Goal: Transaction & Acquisition: Purchase product/service

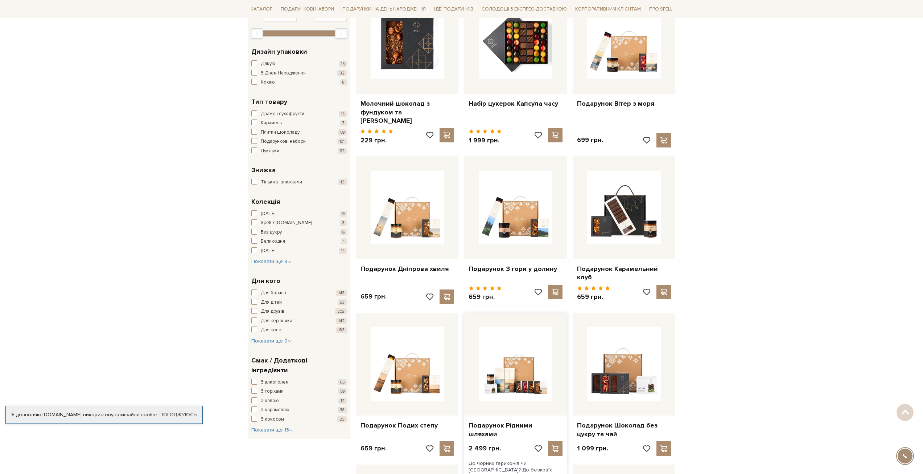
scroll to position [181, 0]
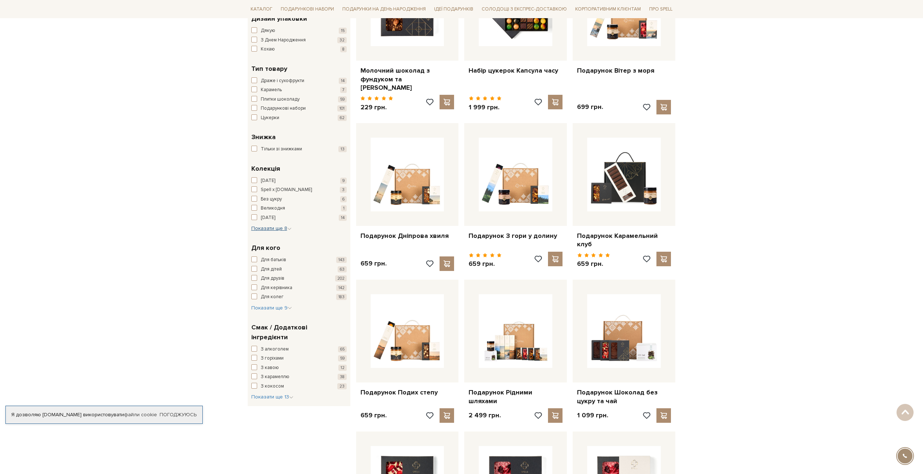
click at [279, 226] on span "Показати ще 8" at bounding box center [271, 228] width 40 height 6
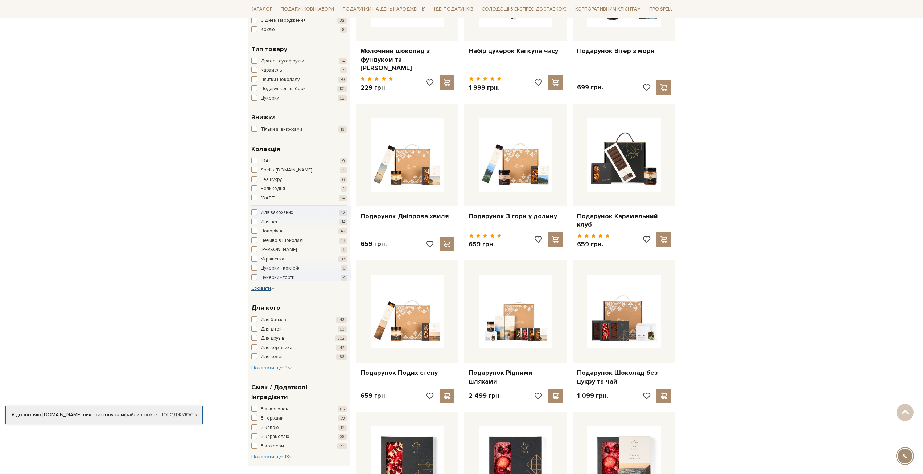
scroll to position [218, 0]
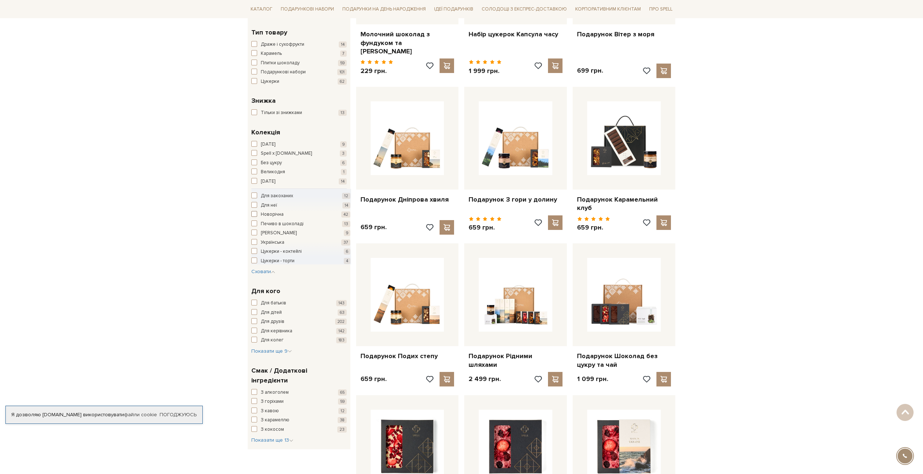
click at [254, 214] on span "button" at bounding box center [254, 214] width 6 height 6
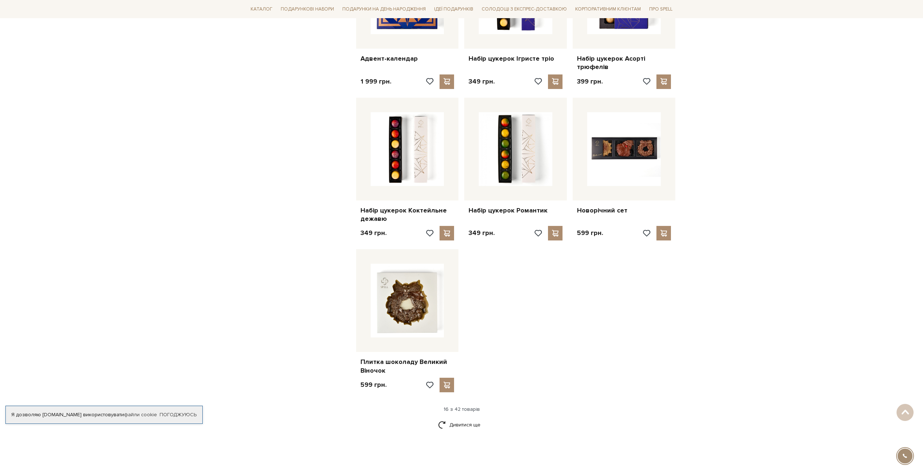
scroll to position [653, 0]
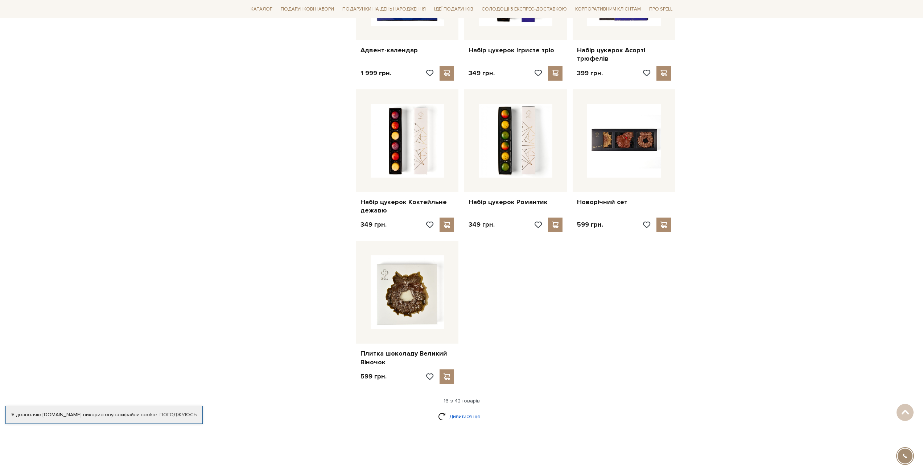
click at [467, 415] on link "Дивитися ще" at bounding box center [461, 416] width 47 height 13
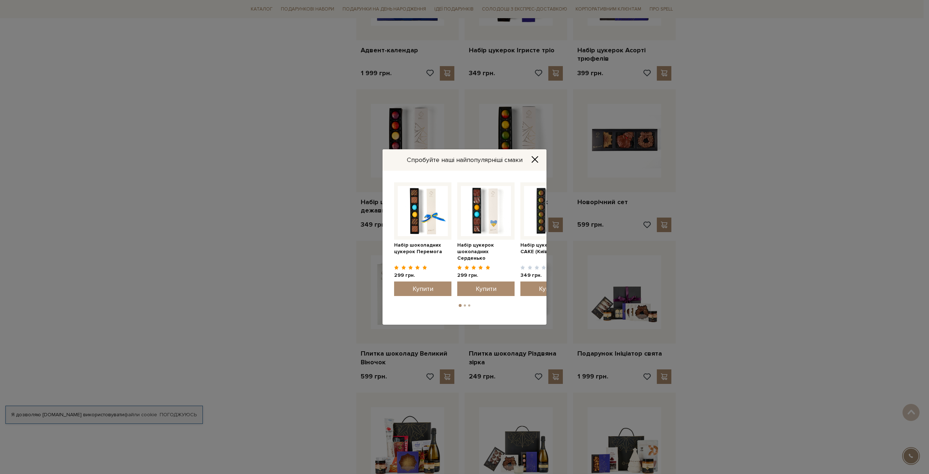
click at [533, 155] on button "Close" at bounding box center [535, 159] width 12 height 8
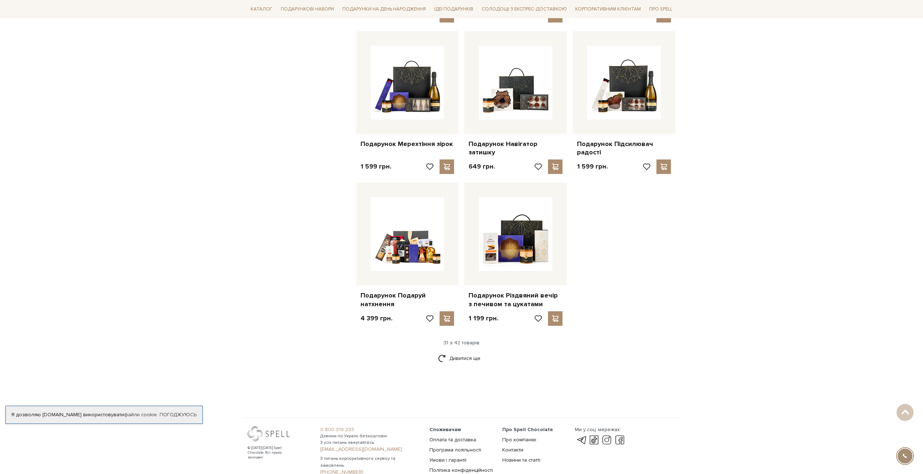
scroll to position [1488, 0]
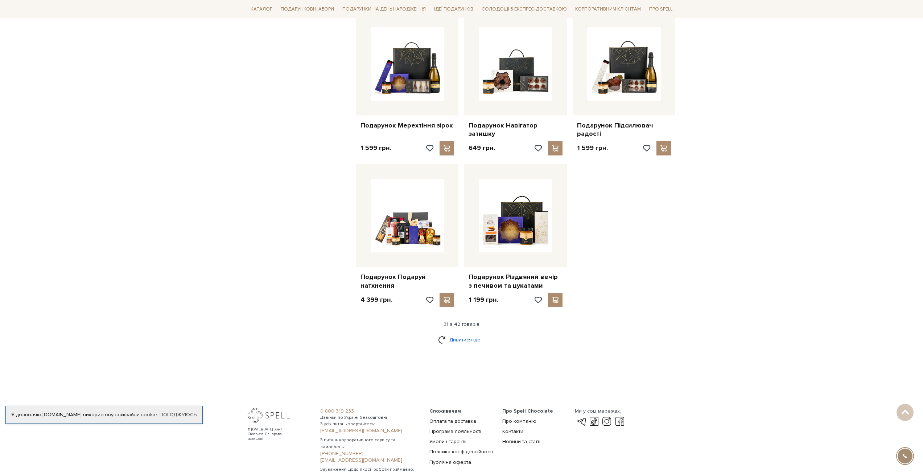
click at [464, 339] on link "Дивитися ще" at bounding box center [461, 339] width 47 height 13
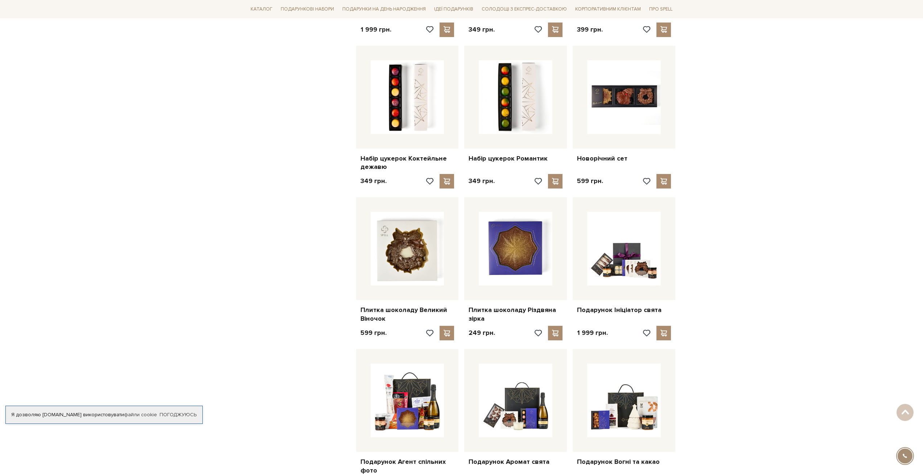
scroll to position [544, 0]
